Goal: Navigation & Orientation: Find specific page/section

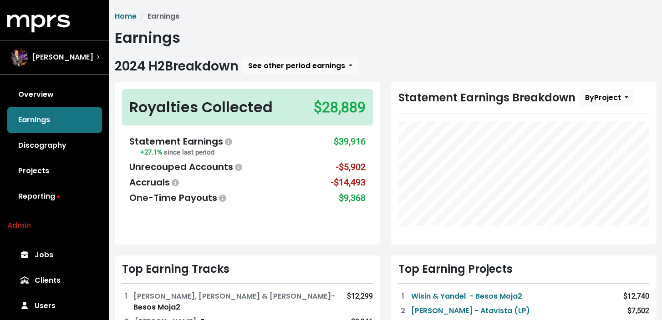
scroll to position [28, 0]
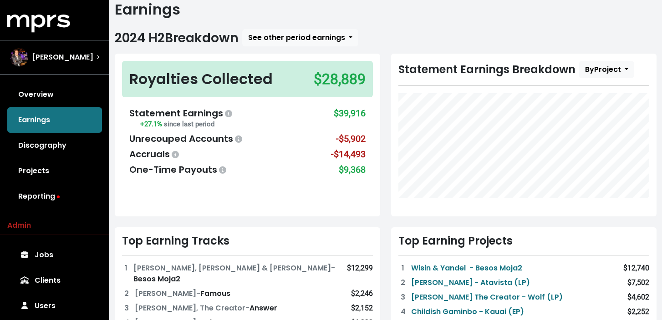
click at [89, 49] on div "[PERSON_NAME]" at bounding box center [51, 57] width 83 height 18
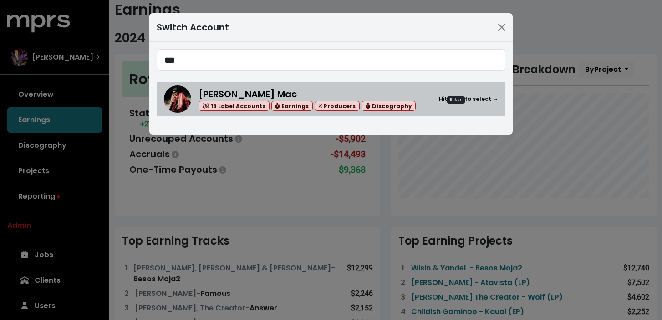
type input "***"
click at [422, 102] on div "[PERSON_NAME] Mac 18 Label Accounts Earnings Producers Discography Hit Enter to…" at bounding box center [348, 99] width 300 height 24
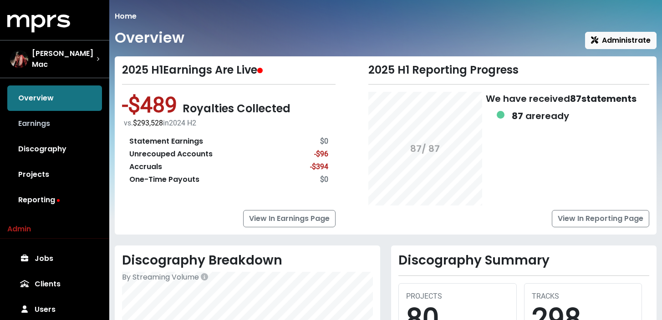
click at [59, 121] on link "Earnings" at bounding box center [54, 123] width 95 height 25
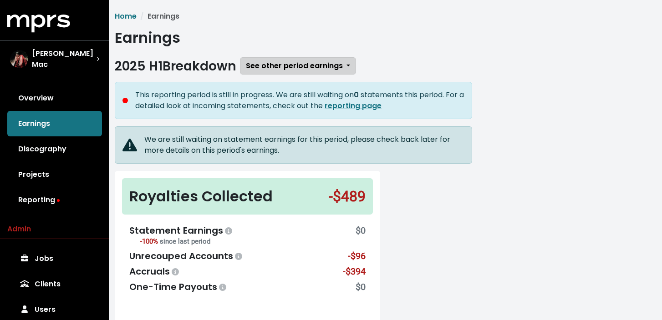
click at [276, 65] on span "See other period earnings" at bounding box center [294, 66] width 97 height 10
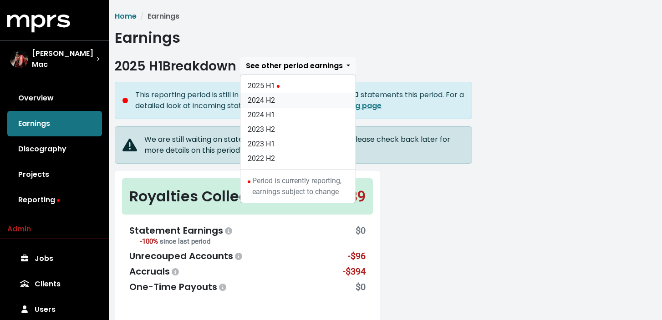
click at [273, 102] on link "2024 H2" at bounding box center [297, 100] width 115 height 15
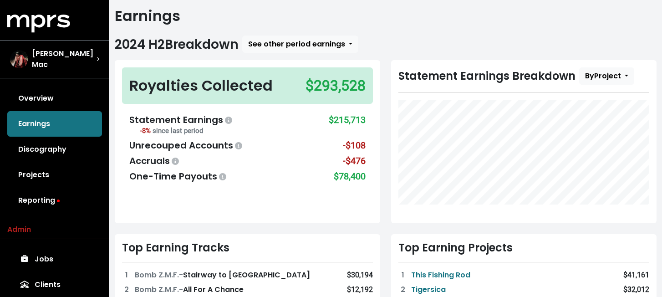
scroll to position [22, 0]
drag, startPoint x: 130, startPoint y: 144, endPoint x: 231, endPoint y: 144, distance: 101.1
click at [231, 144] on div "Unrecouped Accounts" at bounding box center [186, 145] width 115 height 14
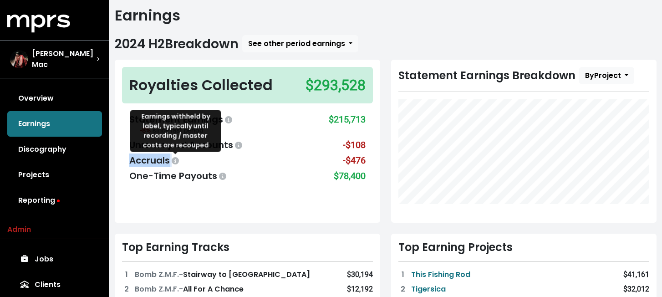
drag, startPoint x: 130, startPoint y: 163, endPoint x: 172, endPoint y: 163, distance: 41.9
click at [172, 163] on div "Accruals" at bounding box center [154, 160] width 51 height 14
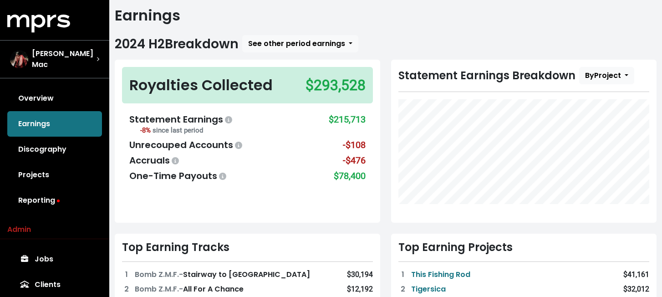
click at [384, 118] on div "Royalties Collected $293,528 Statement Earnings -8% since last period $215,713 …" at bounding box center [247, 141] width 276 height 163
click at [346, 173] on div "$78,400" at bounding box center [350, 176] width 32 height 14
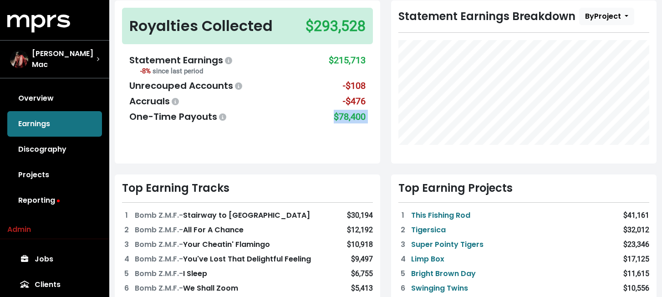
scroll to position [87, 0]
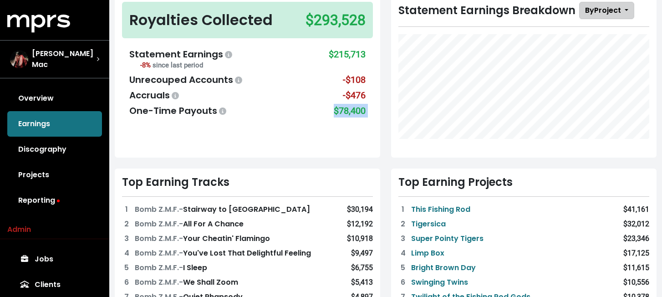
click at [603, 10] on span "By Project" at bounding box center [603, 10] width 36 height 10
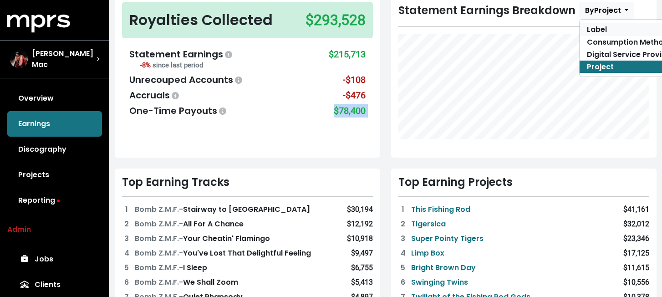
click at [595, 32] on link "Label" at bounding box center [631, 29] width 102 height 12
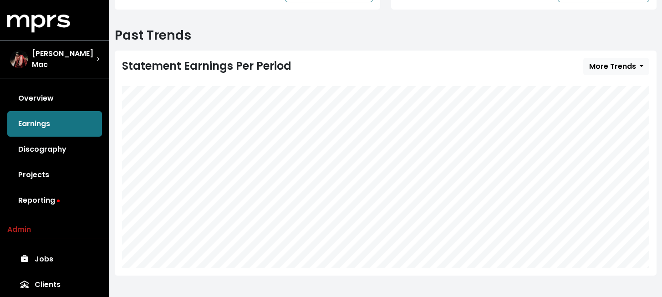
scroll to position [463, 0]
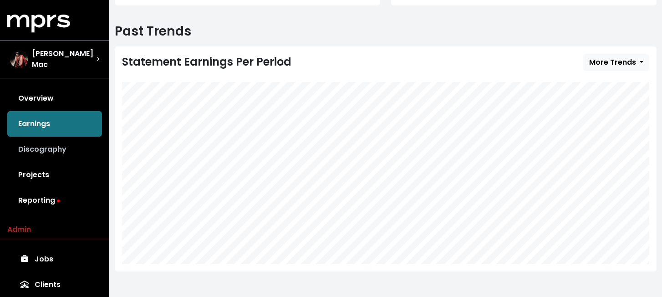
click at [53, 144] on link "Discography" at bounding box center [54, 149] width 95 height 25
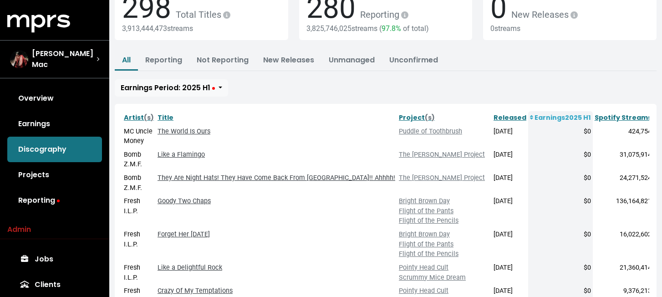
scroll to position [87, 0]
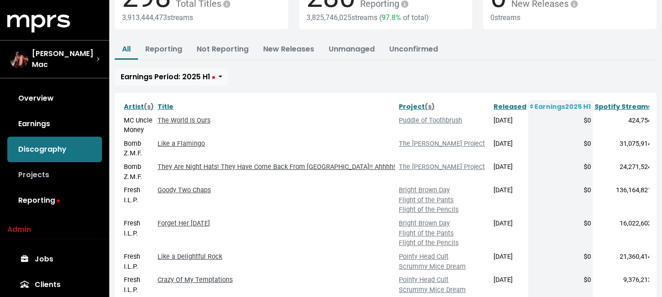
click at [46, 174] on link "Projects" at bounding box center [54, 174] width 95 height 25
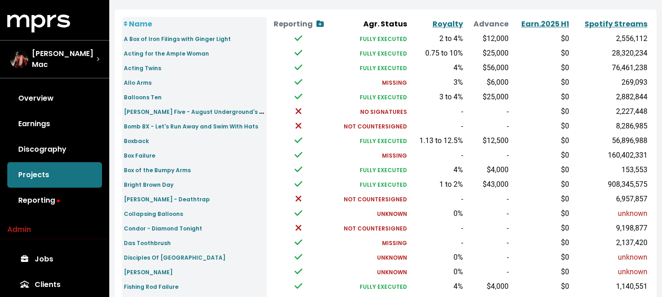
scroll to position [112, 0]
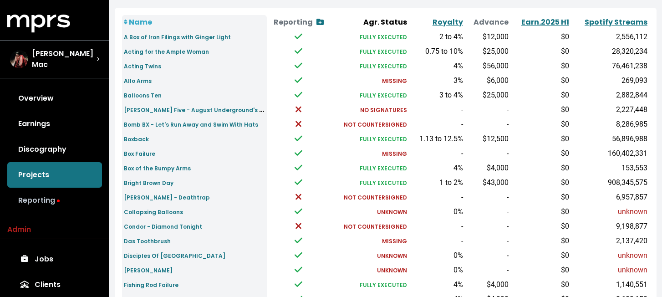
click at [47, 191] on link "Reporting" at bounding box center [54, 200] width 95 height 25
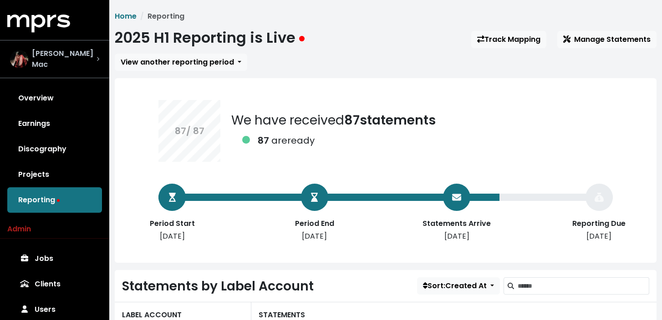
click at [84, 61] on div "[PERSON_NAME] Mac" at bounding box center [54, 59] width 89 height 22
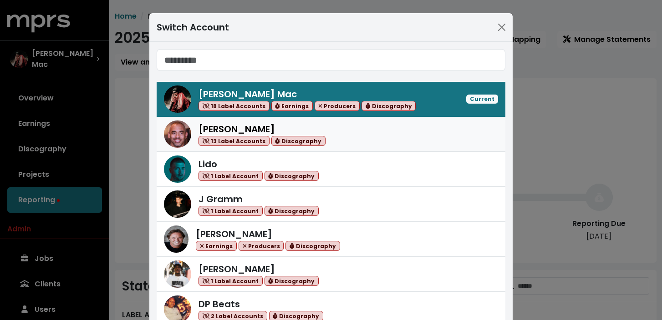
click at [349, 143] on div "[PERSON_NAME] 13 Label Accounts Discography" at bounding box center [348, 134] width 300 height 24
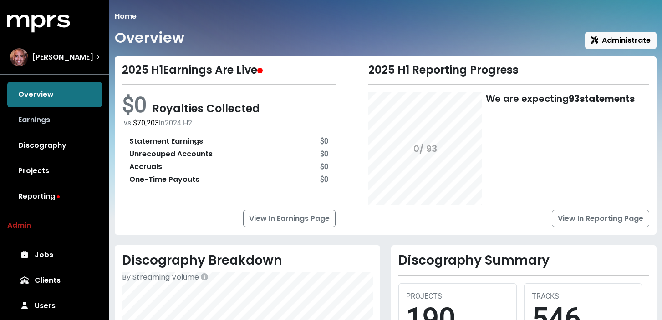
click at [64, 122] on link "Earnings" at bounding box center [54, 119] width 95 height 25
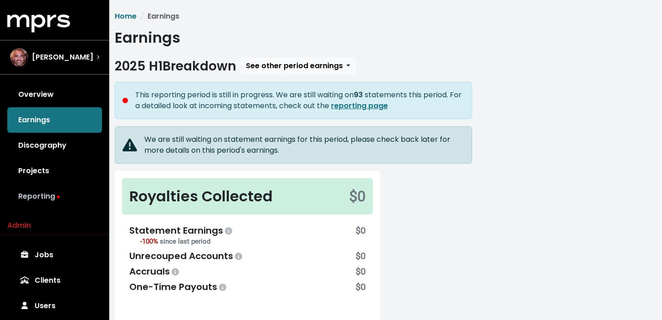
click at [46, 196] on link "Reporting" at bounding box center [54, 196] width 95 height 25
